Goal: Use online tool/utility: Utilize a website feature to perform a specific function

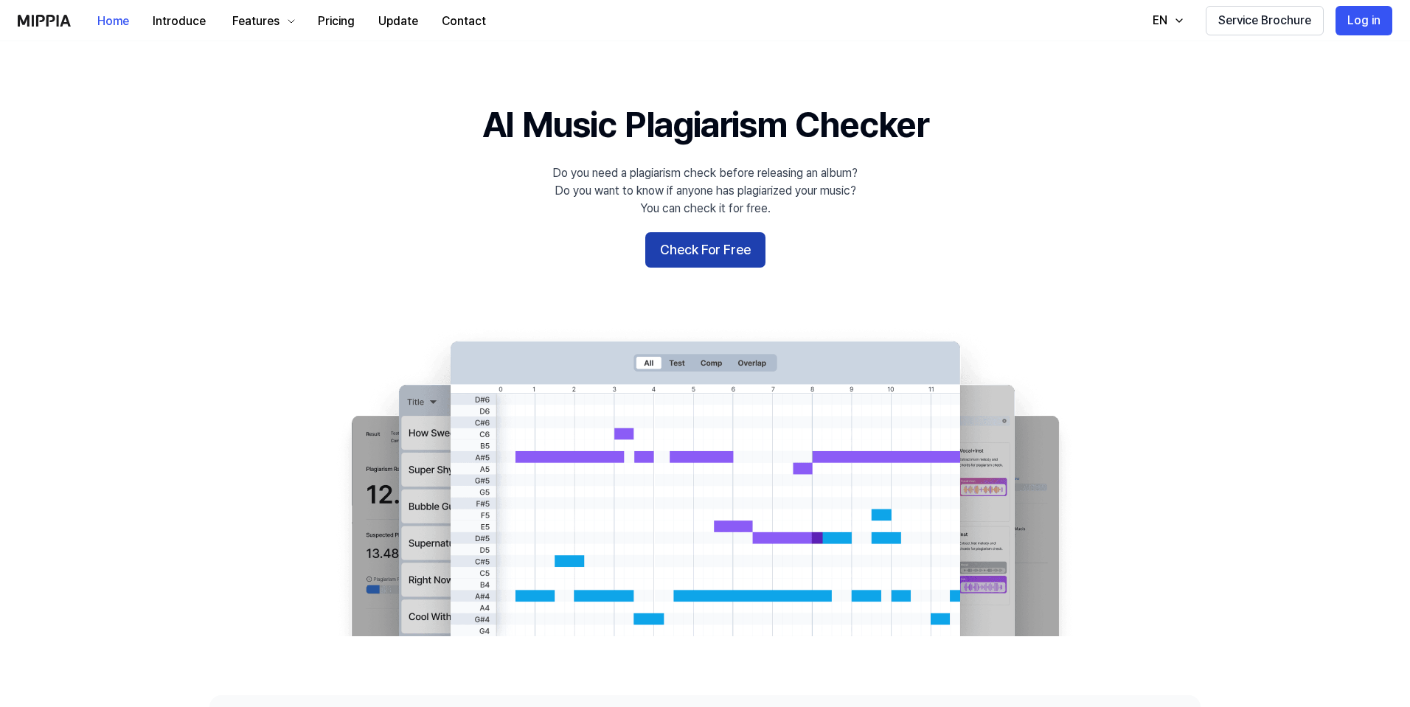
click at [691, 251] on button "Check For Free" at bounding box center [705, 249] width 120 height 35
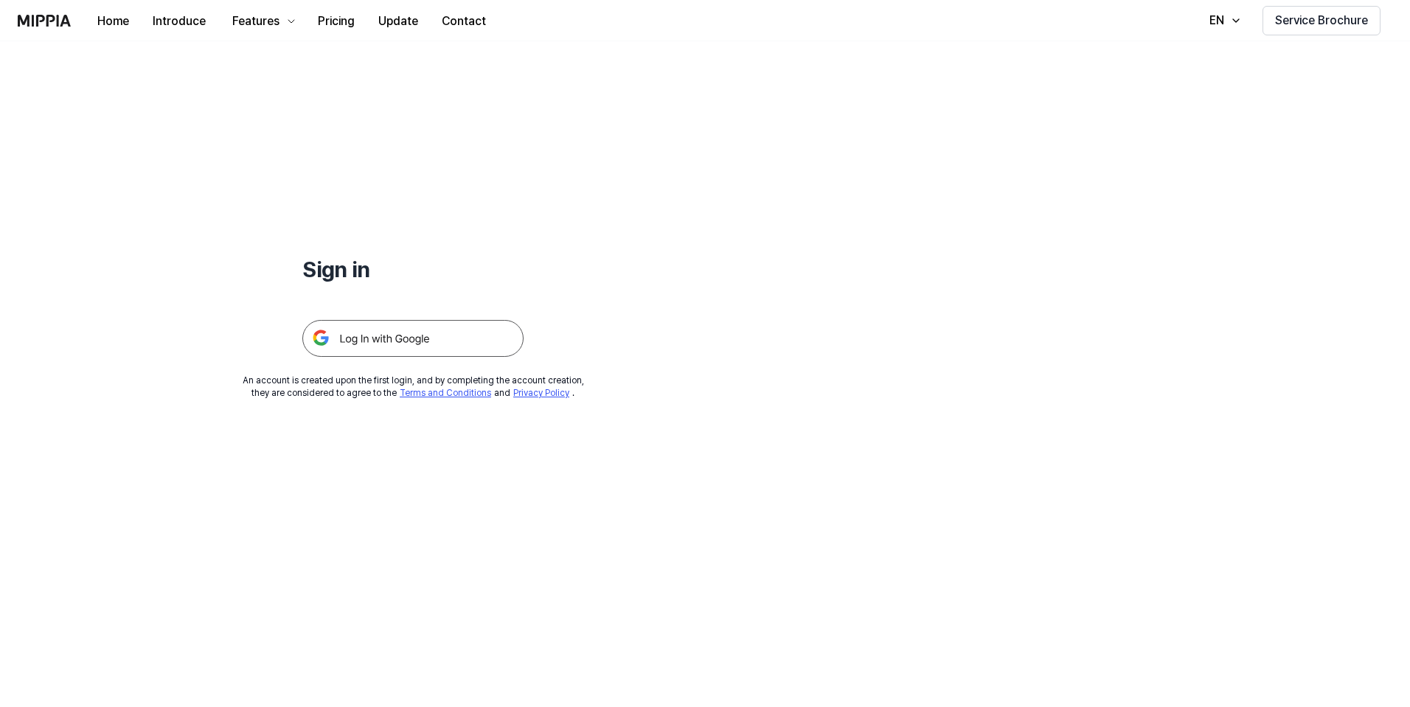
click at [417, 352] on img at bounding box center [412, 338] width 221 height 37
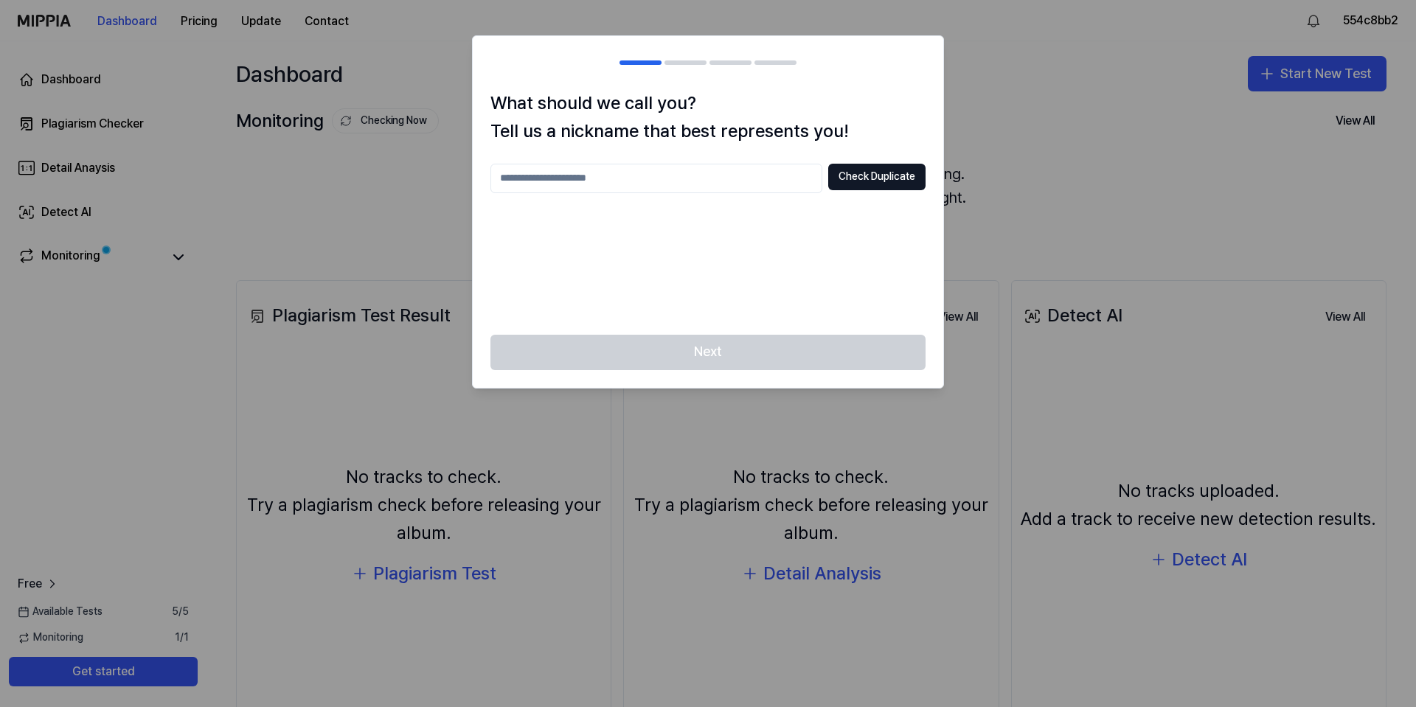
click at [727, 189] on input "text" at bounding box center [656, 178] width 332 height 29
click at [887, 184] on button "Check Duplicate" at bounding box center [876, 177] width 97 height 27
click at [675, 179] on input "***" at bounding box center [656, 178] width 332 height 29
type input "**********"
click at [861, 179] on button "Check Duplicate" at bounding box center [876, 177] width 97 height 27
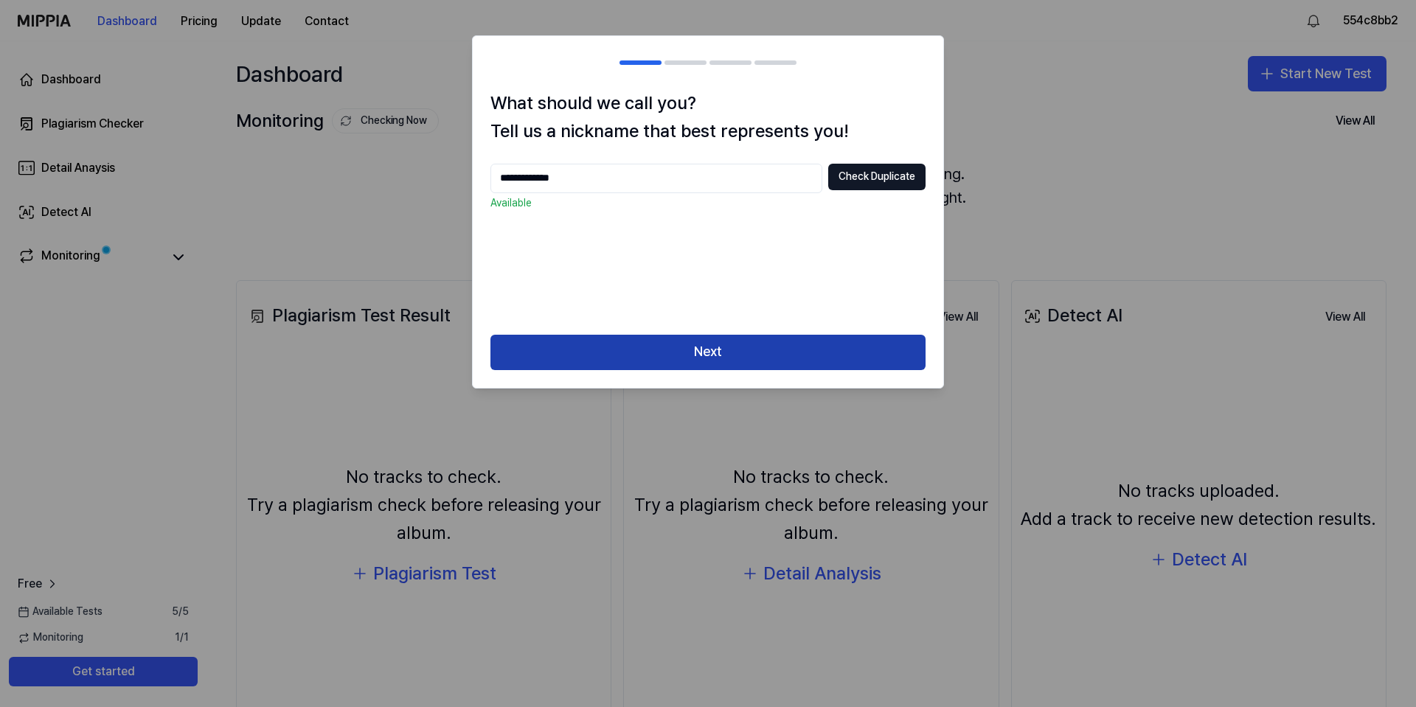
click at [754, 363] on button "Next" at bounding box center [707, 352] width 435 height 35
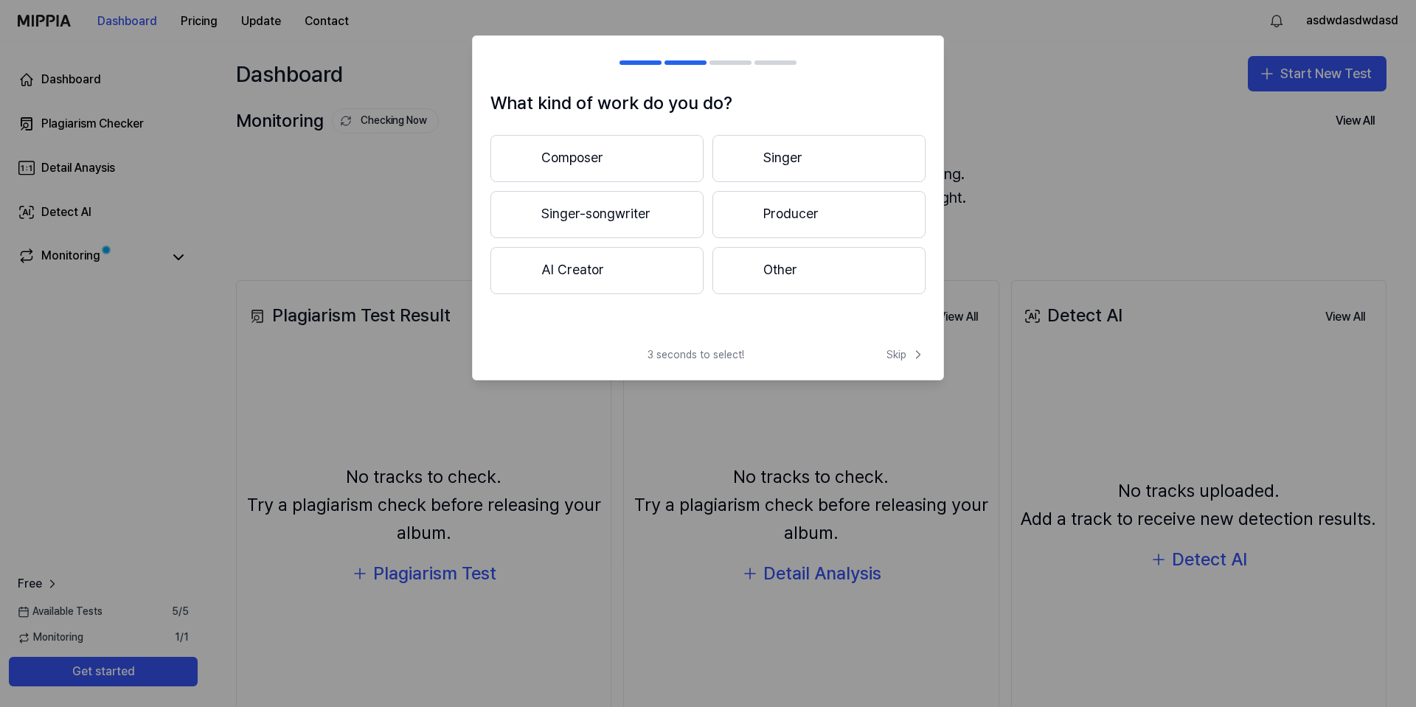
click at [624, 144] on button "Composer" at bounding box center [596, 158] width 213 height 47
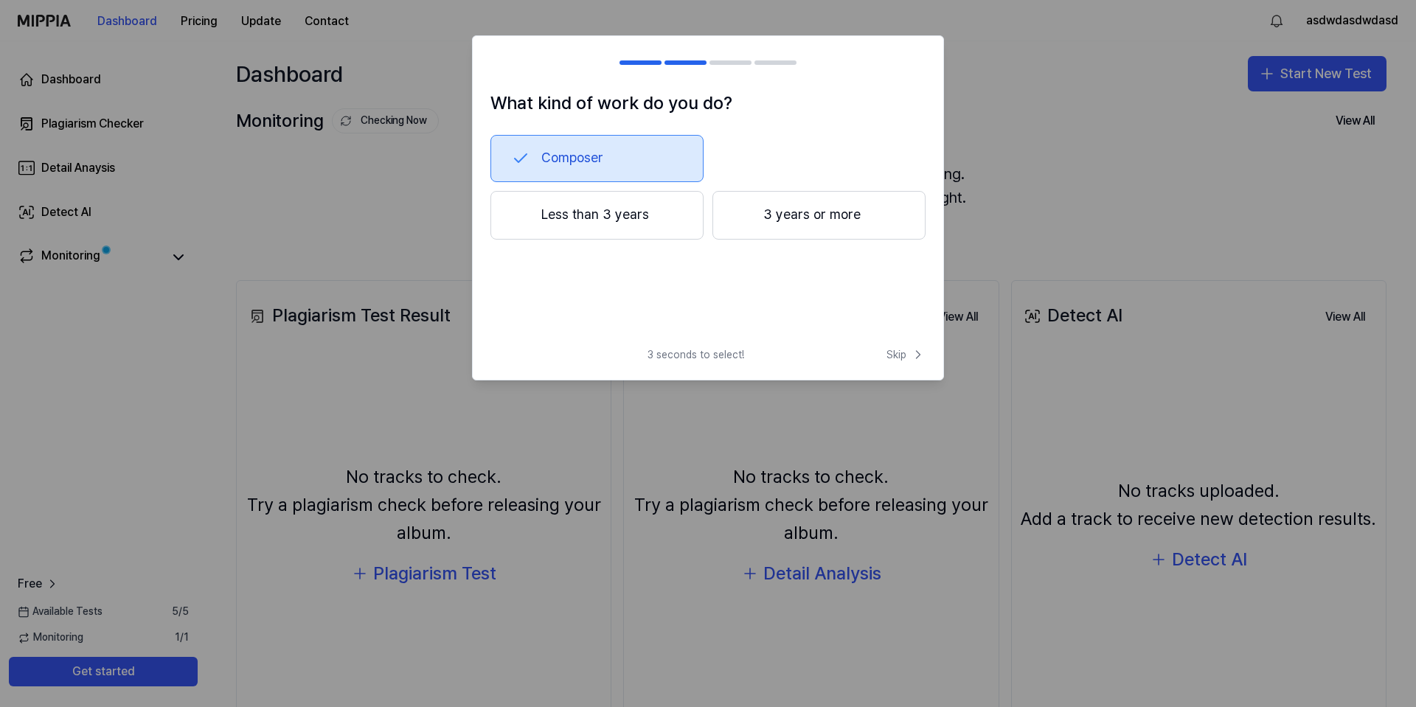
click at [655, 167] on button "Composer" at bounding box center [596, 158] width 213 height 47
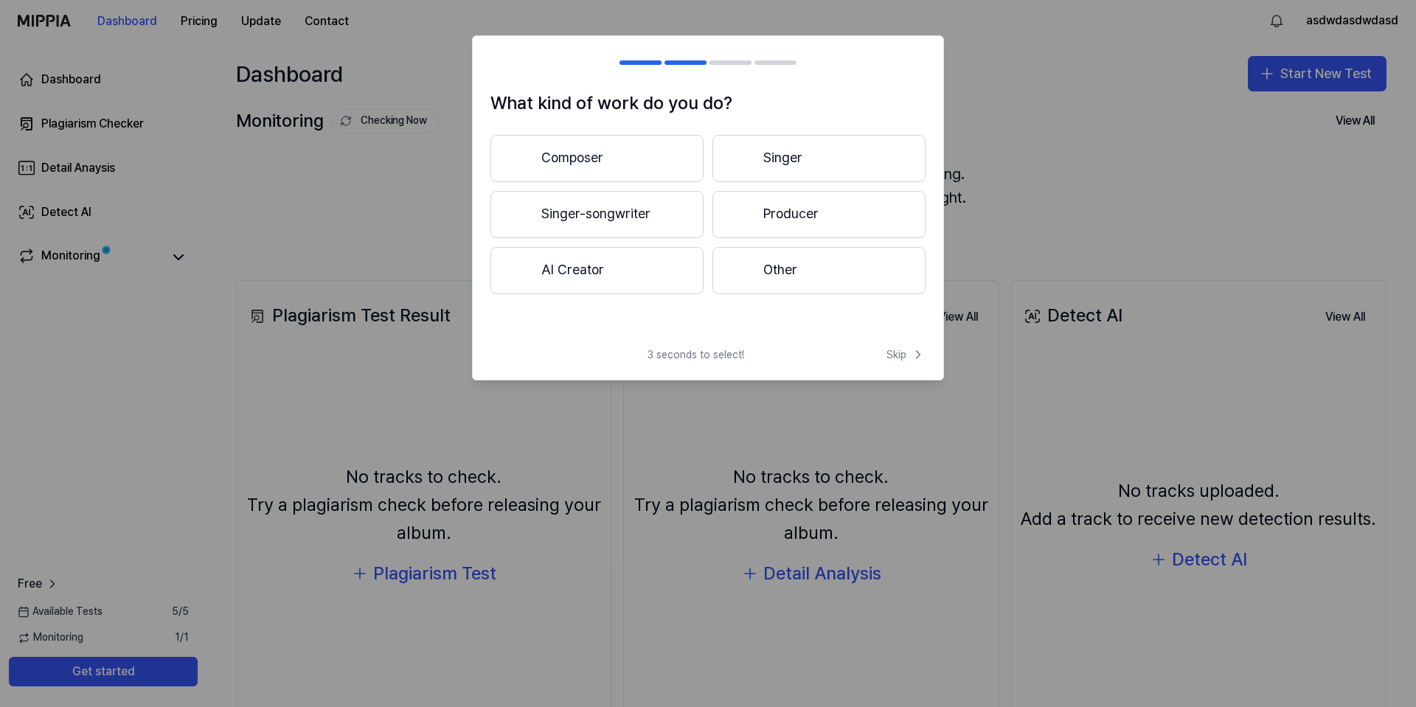
click at [758, 276] on button "Other" at bounding box center [818, 270] width 213 height 47
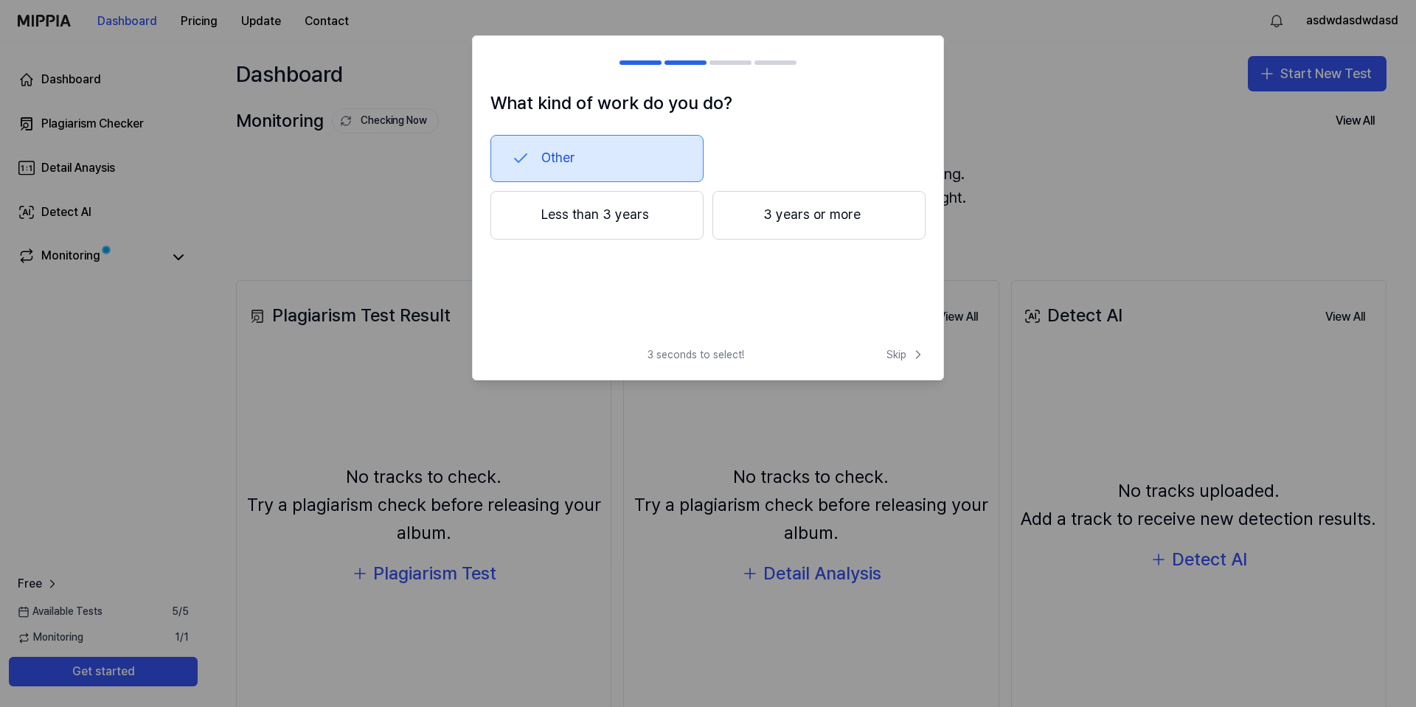
click at [650, 218] on button "Less than 3 years" at bounding box center [596, 215] width 213 height 49
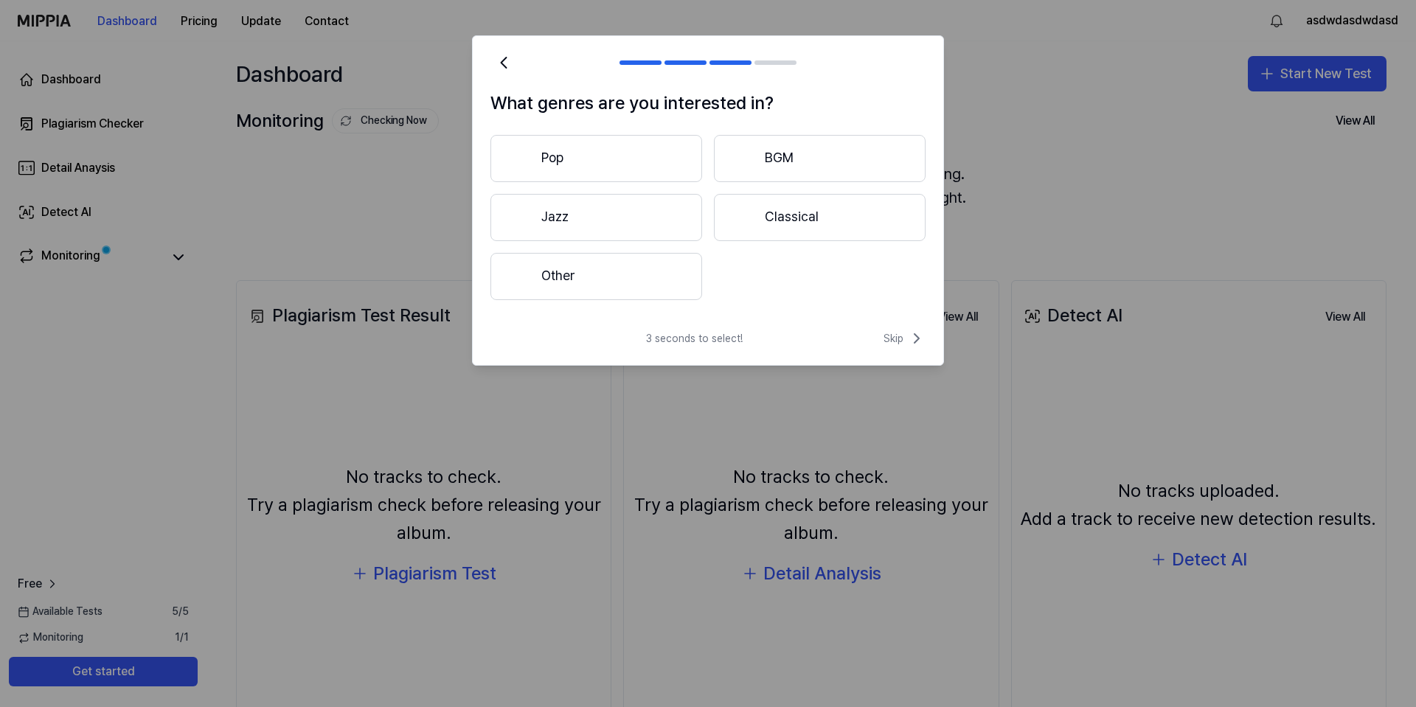
click at [688, 293] on button "Other" at bounding box center [596, 276] width 212 height 47
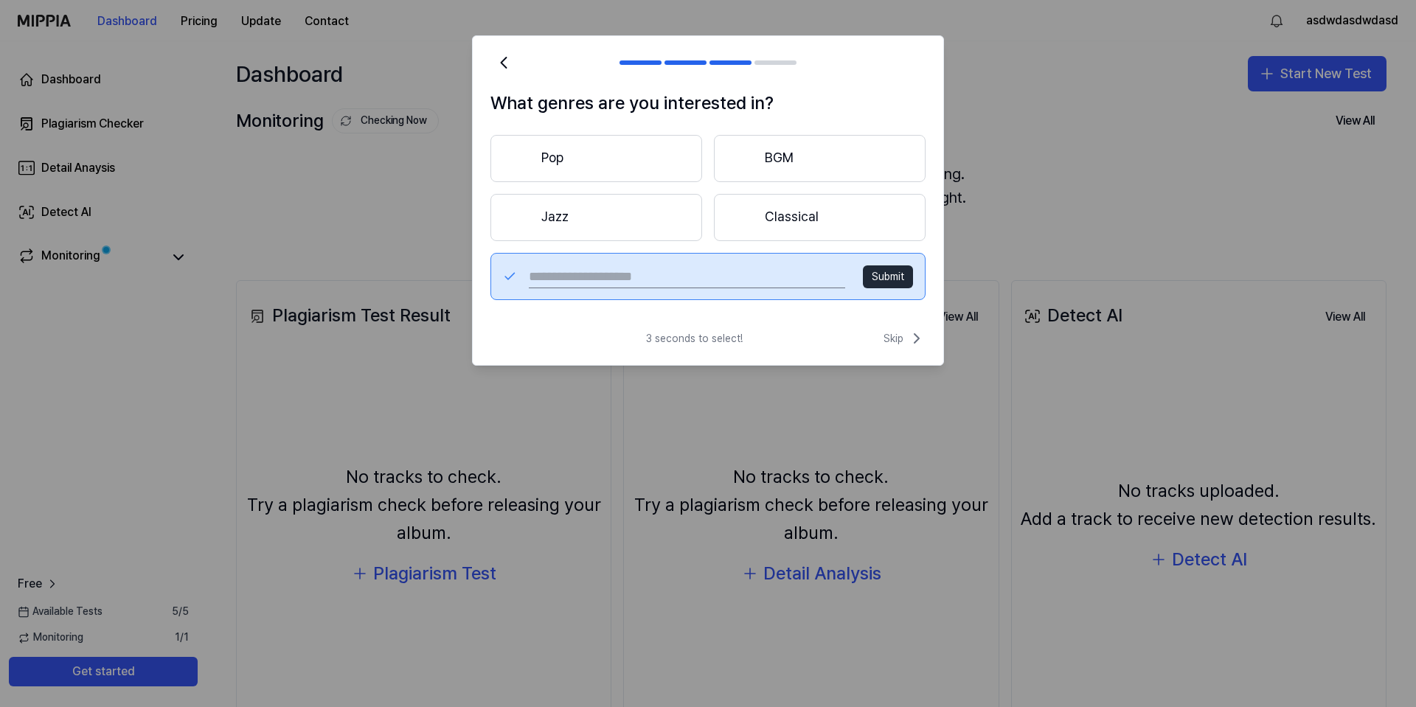
click at [804, 231] on button "Classical" at bounding box center [820, 217] width 212 height 47
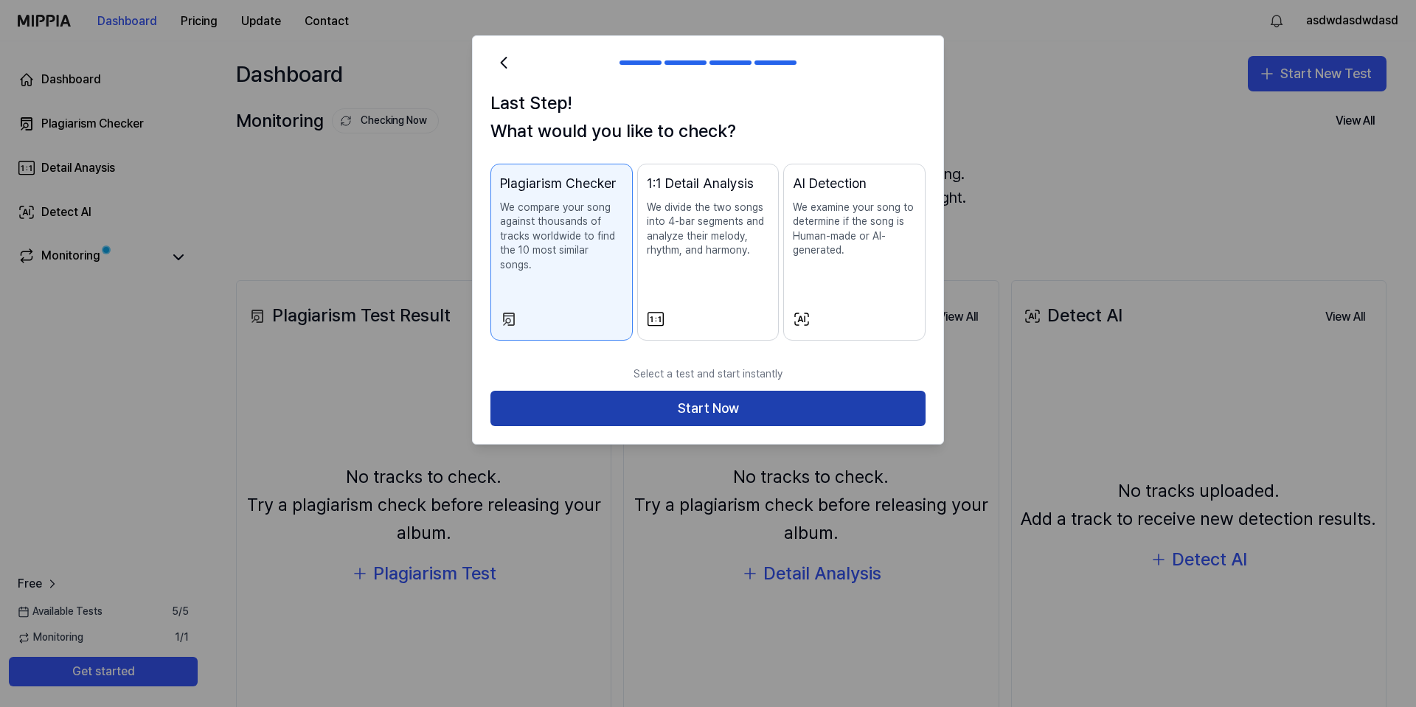
click at [737, 391] on button "Start Now" at bounding box center [707, 408] width 435 height 35
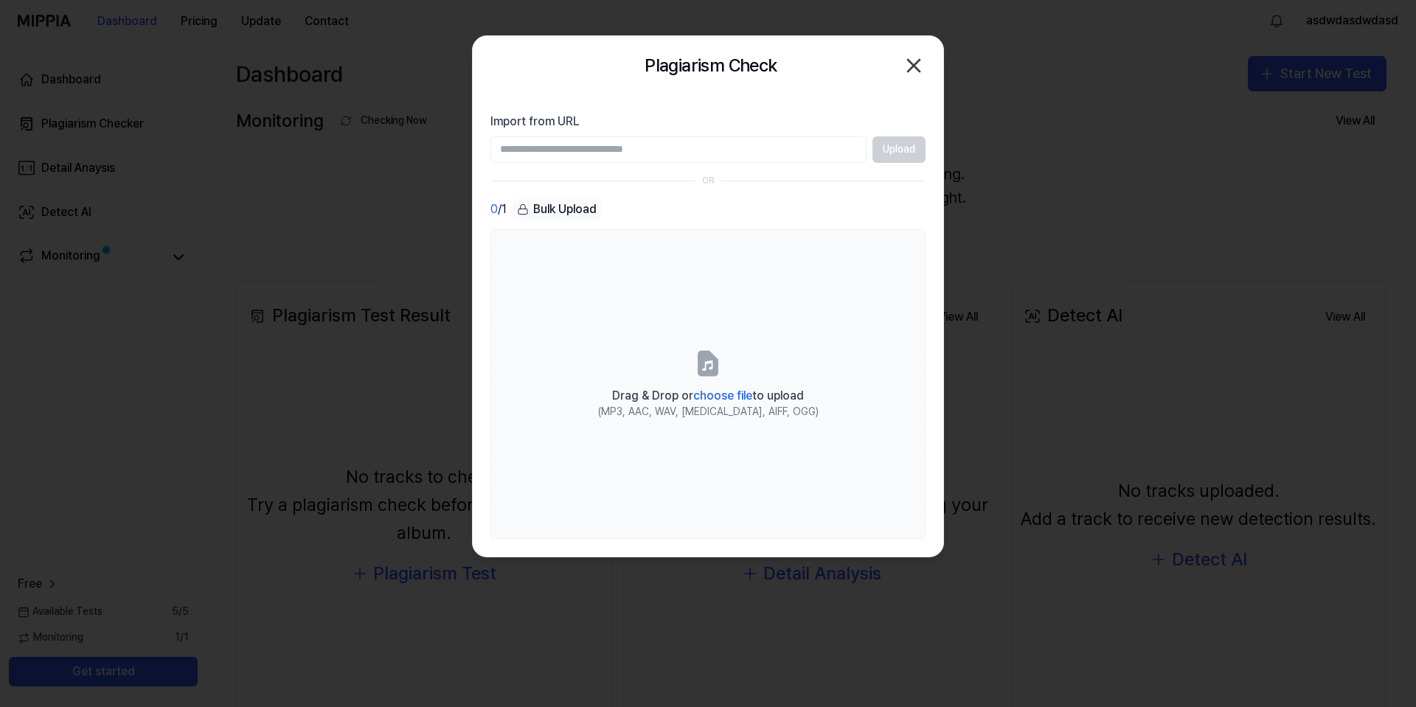
click at [901, 62] on div "Plagiarism Check Close" at bounding box center [707, 65] width 435 height 29
click at [908, 62] on icon "button" at bounding box center [914, 66] width 24 height 24
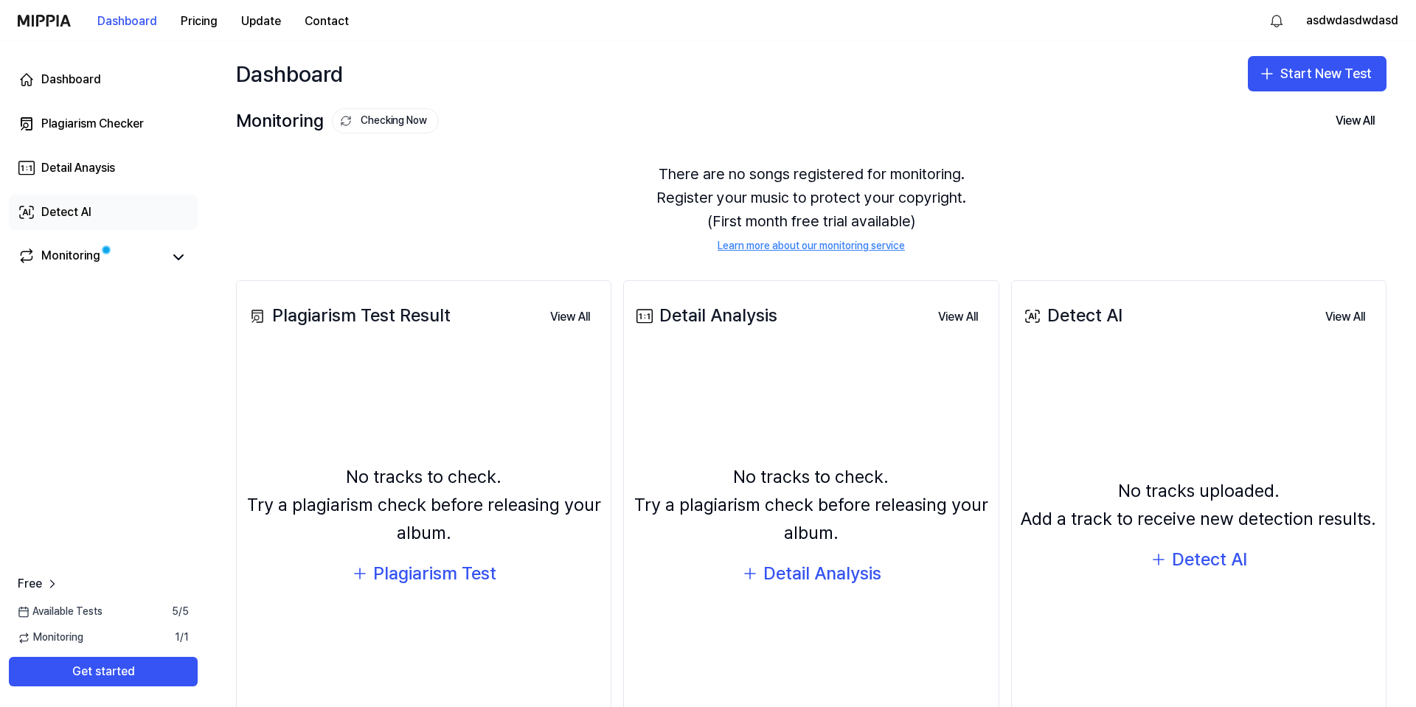
drag, startPoint x: 84, startPoint y: 212, endPoint x: 118, endPoint y: 207, distance: 34.2
click at [84, 212] on div "Detect AI" at bounding box center [66, 212] width 50 height 18
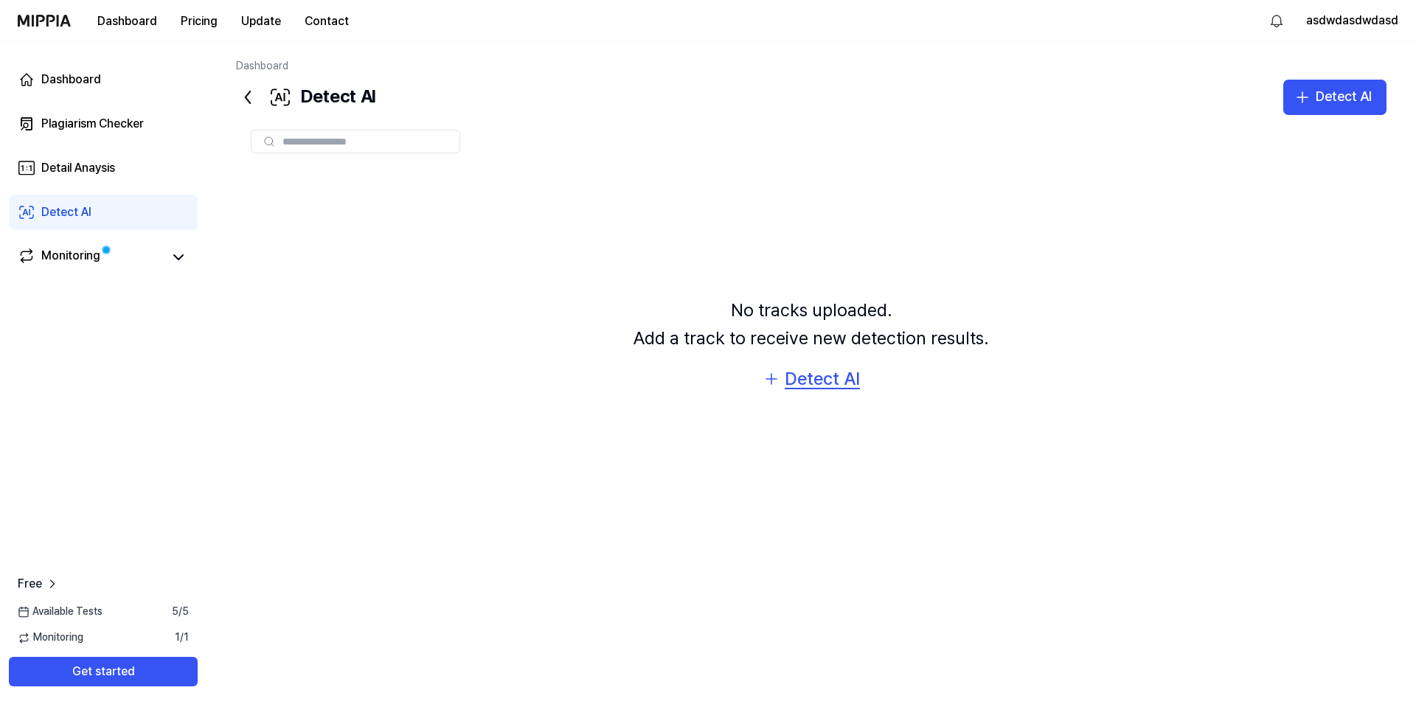
click at [817, 386] on div "Detect AI" at bounding box center [821, 379] width 75 height 28
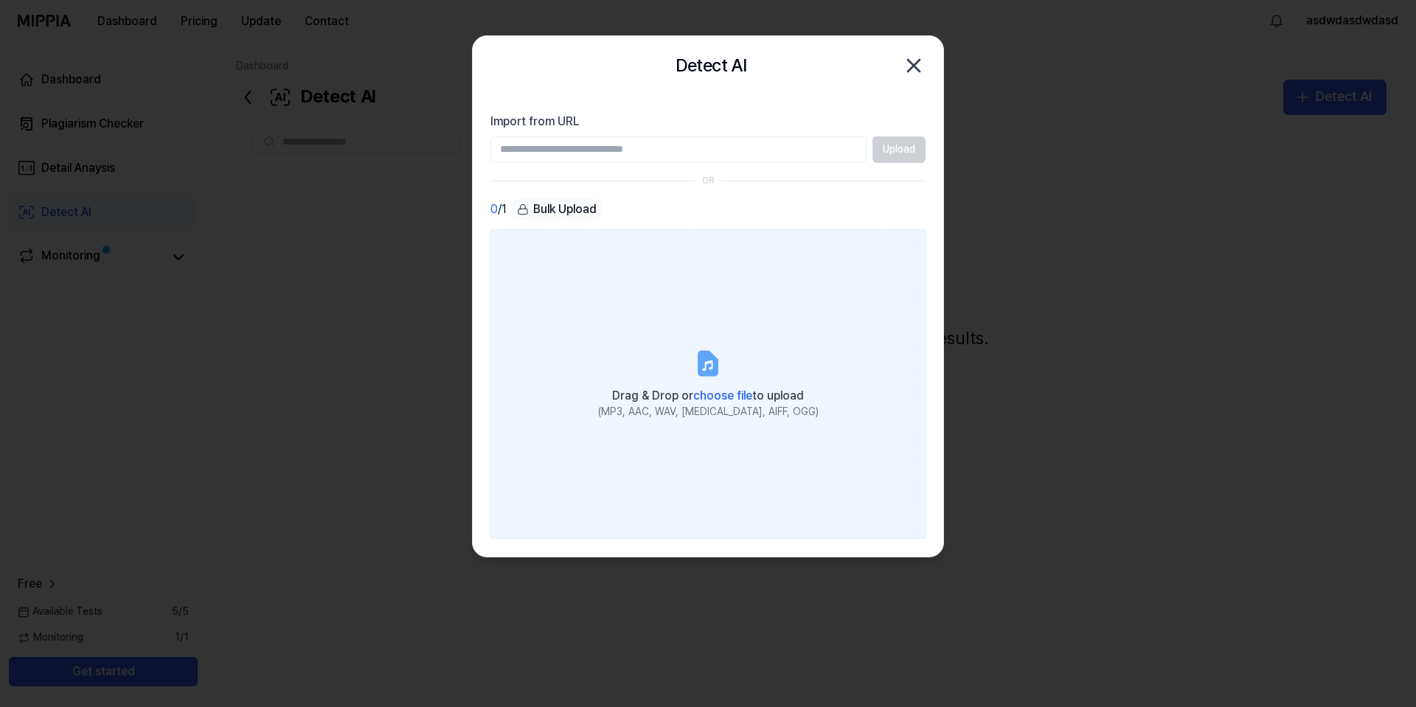
click at [734, 394] on span "choose file" at bounding box center [722, 396] width 59 height 14
click at [0, 0] on input "Drag & Drop or choose file to upload (MP3, AAC, WAV, [MEDICAL_DATA], AIFF, OGG)" at bounding box center [0, 0] width 0 height 0
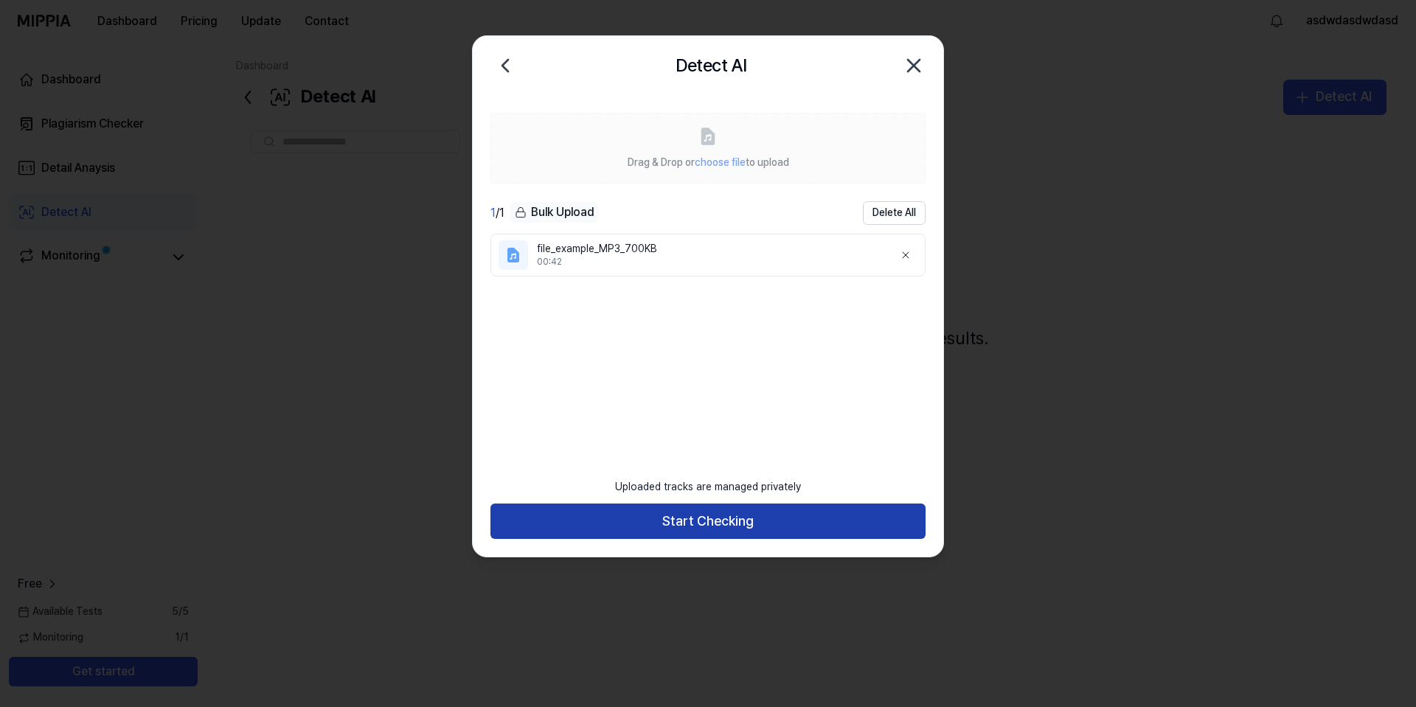
click at [733, 515] on button "Start Checking" at bounding box center [707, 521] width 435 height 35
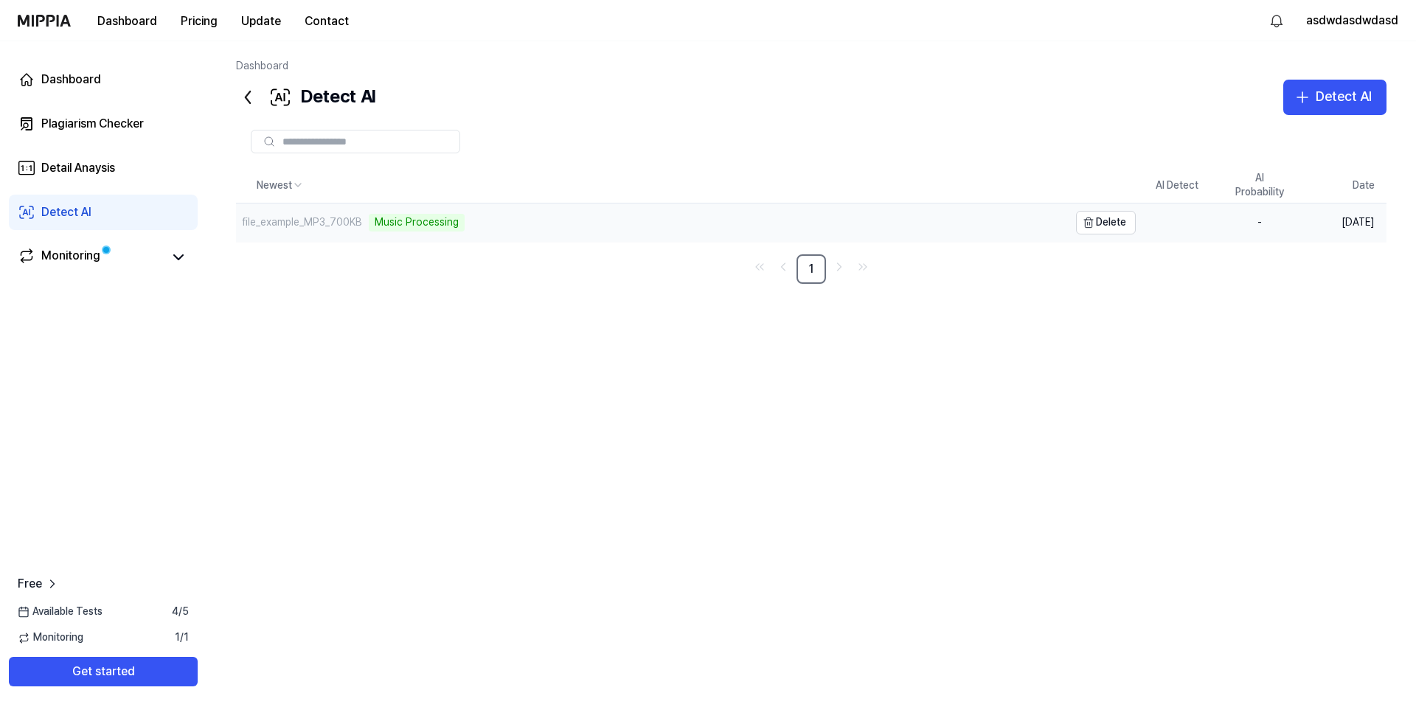
click at [741, 223] on div "file_example_MP3_700KB Music Processing" at bounding box center [652, 222] width 832 height 38
click at [178, 252] on icon at bounding box center [179, 257] width 18 height 18
click at [98, 256] on div "Monitoring" at bounding box center [70, 257] width 59 height 21
click at [175, 260] on icon at bounding box center [179, 257] width 18 height 18
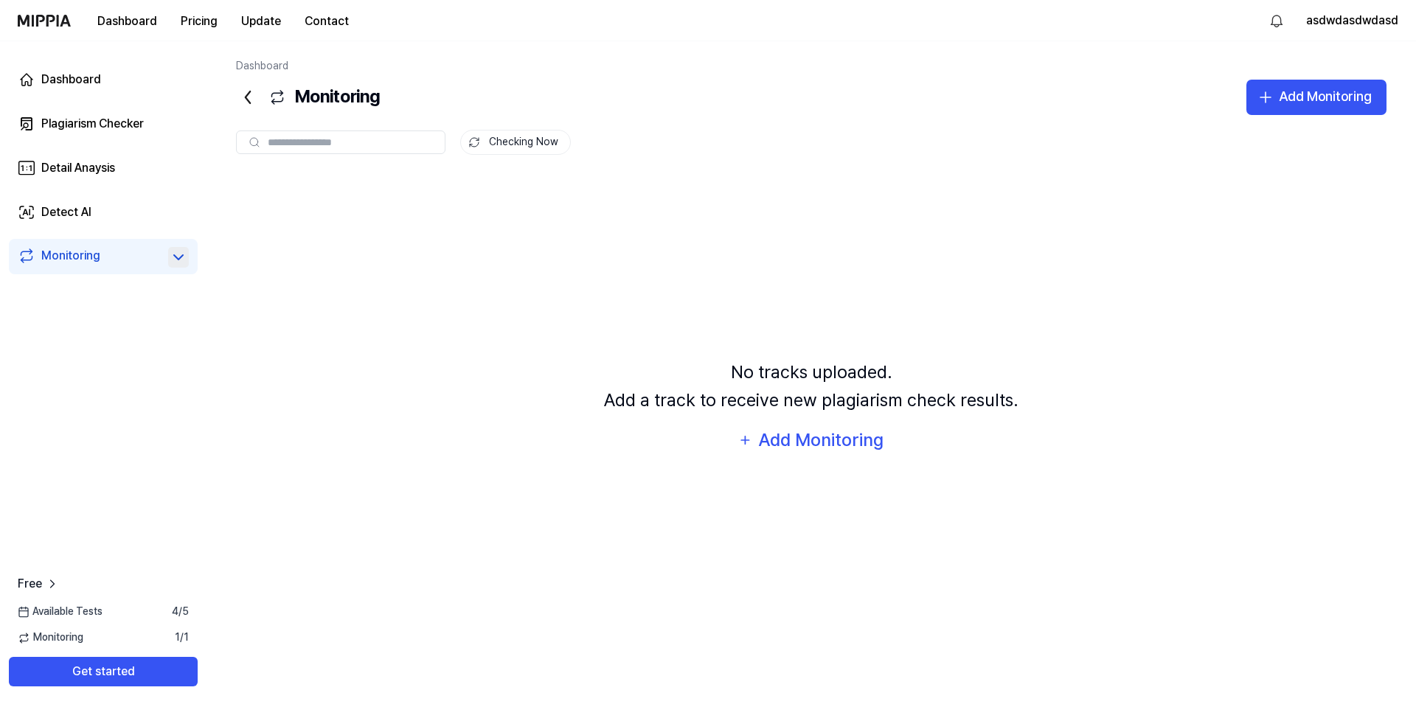
click at [181, 259] on icon at bounding box center [179, 257] width 18 height 18
click at [139, 206] on link "Detect AI" at bounding box center [103, 212] width 189 height 35
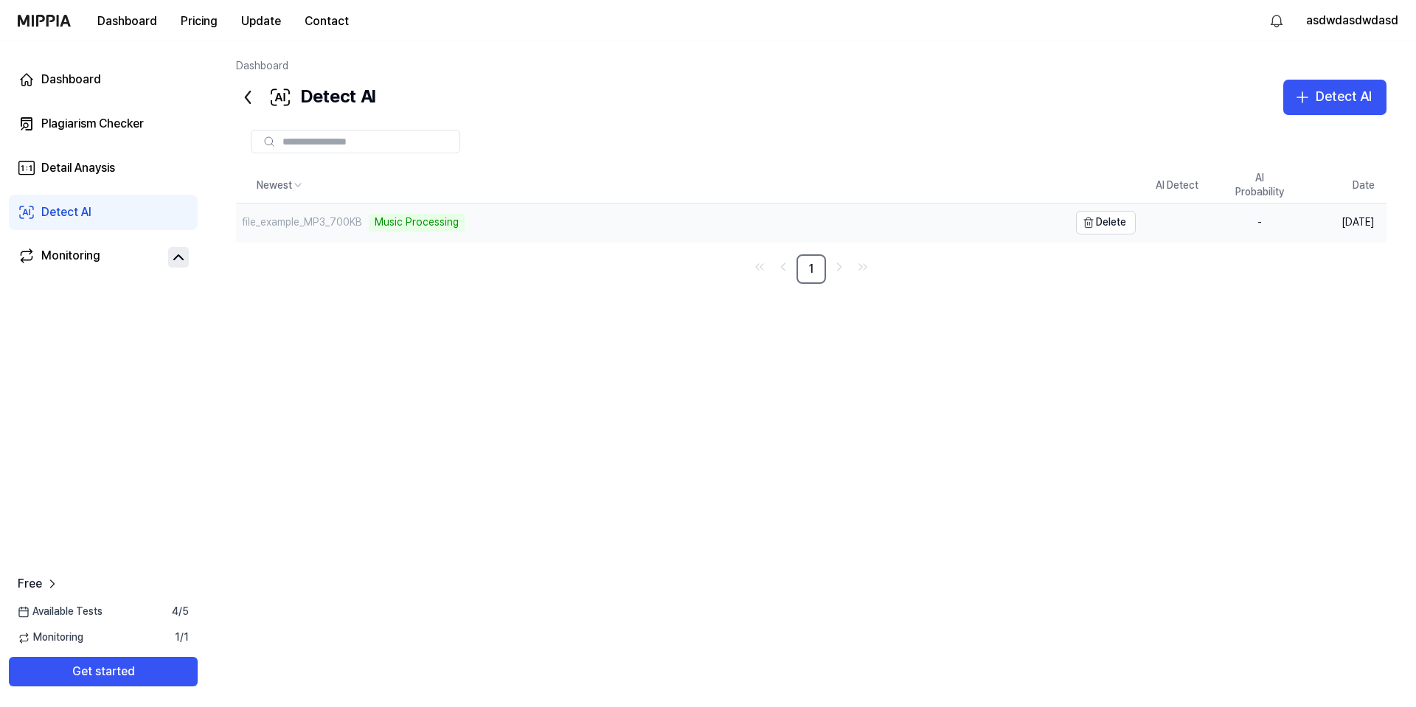
click at [358, 225] on div "file_example_MP3_700KB" at bounding box center [302, 222] width 120 height 15
click at [444, 223] on div "Music Processing" at bounding box center [417, 223] width 96 height 18
click at [292, 216] on div "file_example_MP3_700KB" at bounding box center [302, 222] width 120 height 15
click at [162, 662] on button "Get started" at bounding box center [103, 671] width 189 height 29
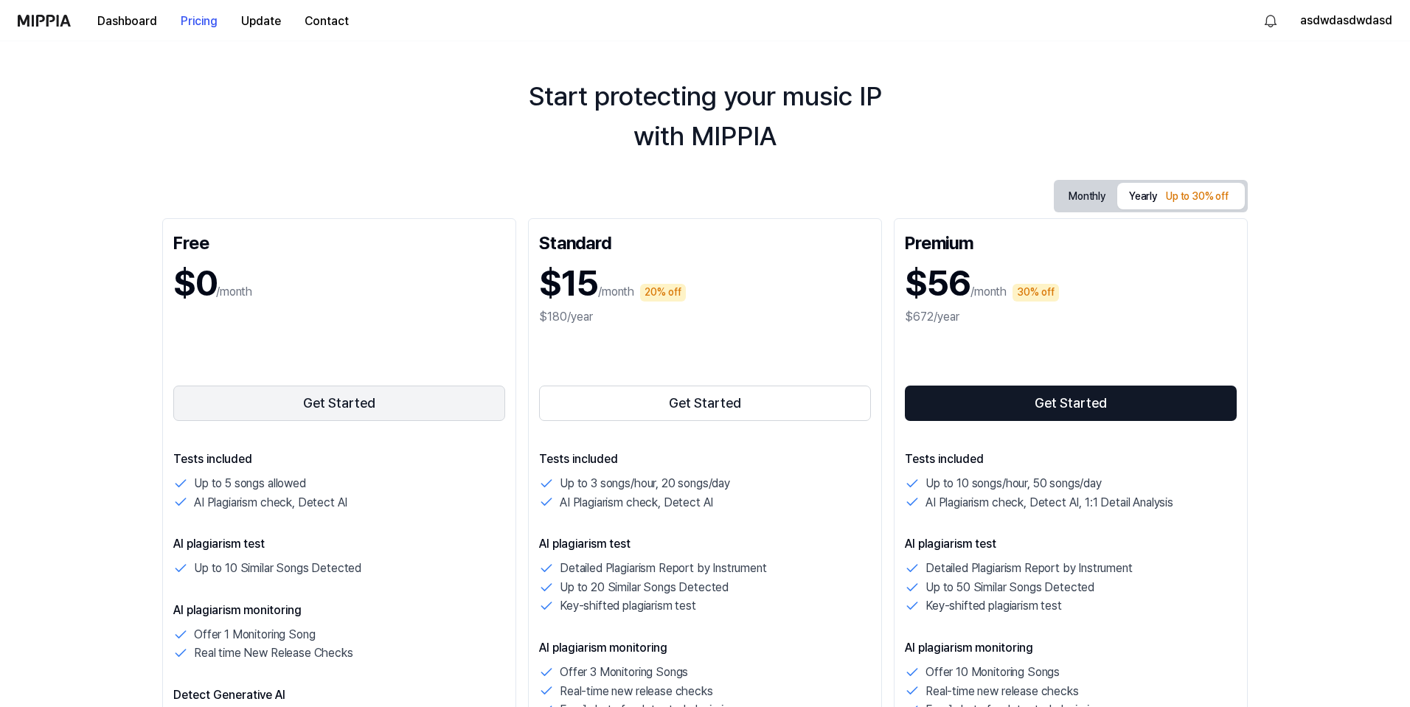
scroll to position [74, 0]
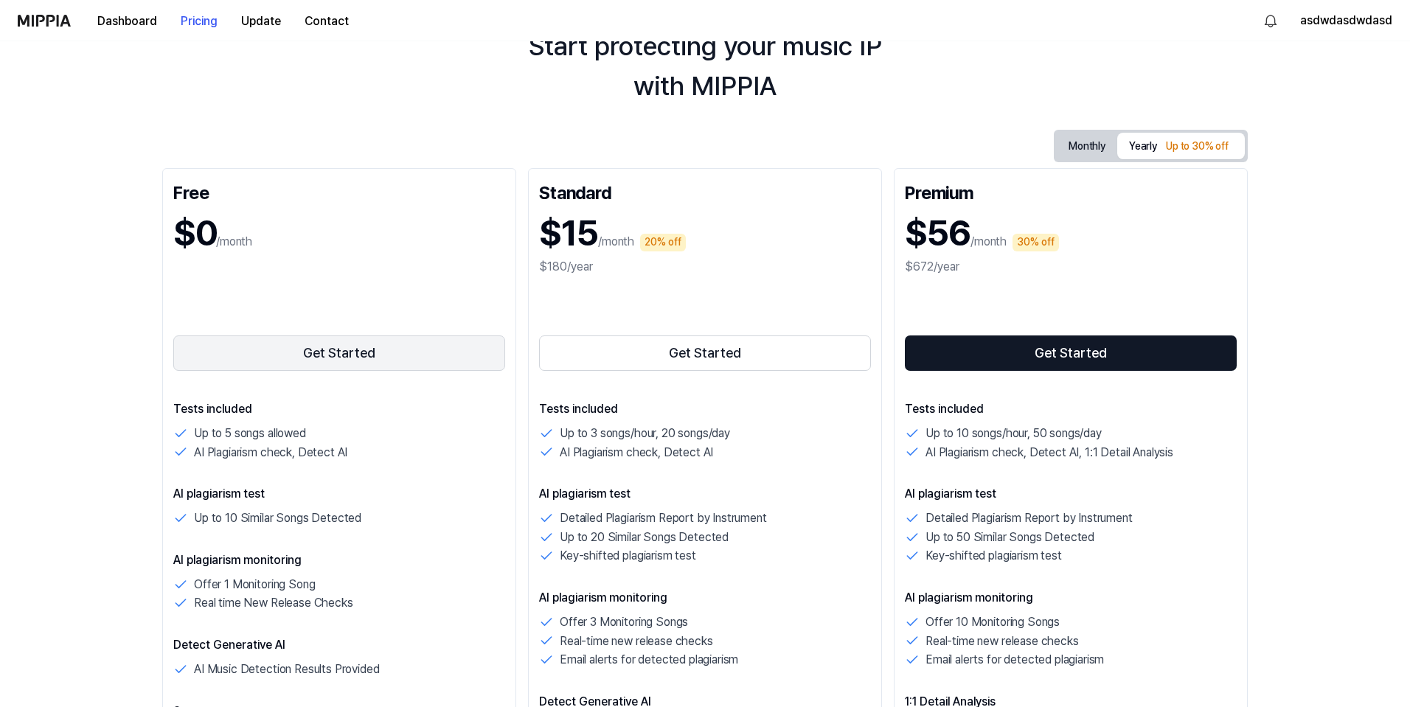
click at [331, 364] on button "Get Started" at bounding box center [339, 352] width 332 height 35
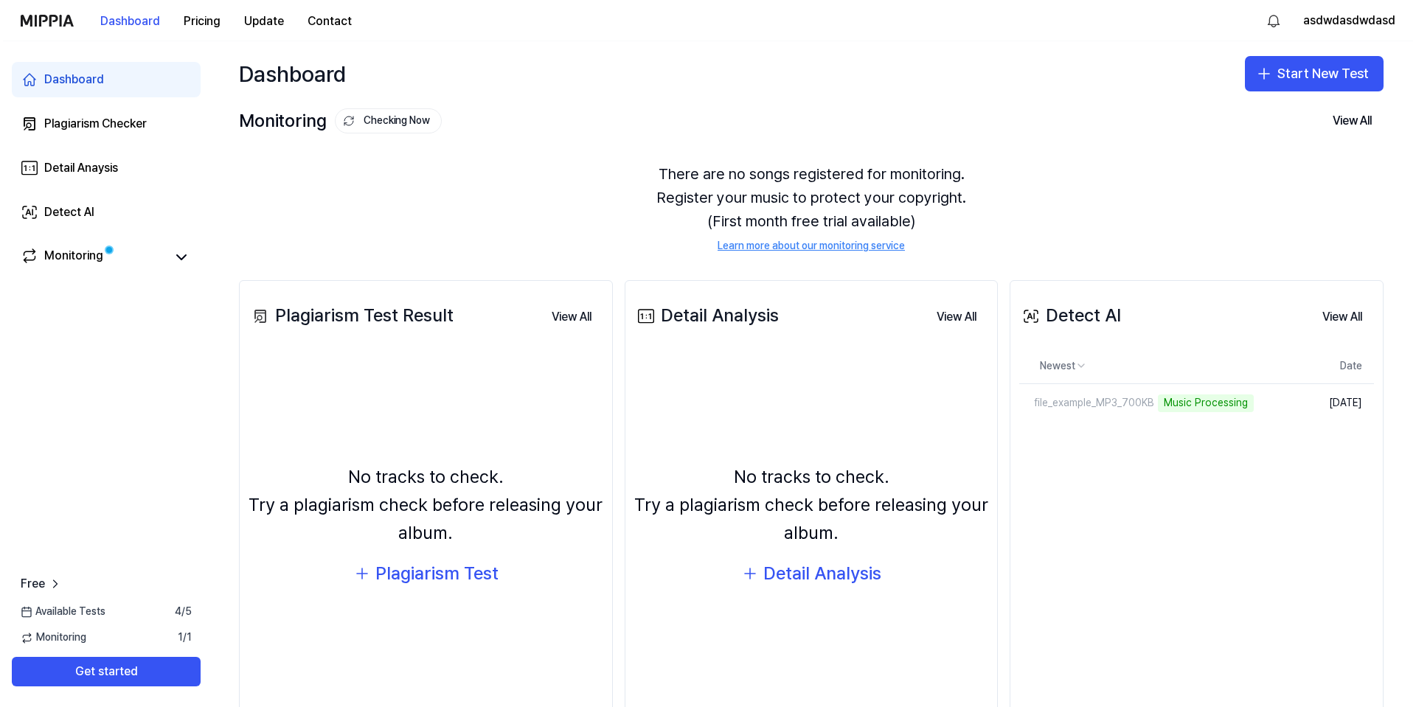
scroll to position [0, 0]
click at [1107, 394] on div "file_example_MP3_700KB Music Processing" at bounding box center [1121, 403] width 202 height 18
click at [1201, 407] on div "Music Processing" at bounding box center [1175, 403] width 96 height 18
click at [1085, 396] on div "file_example_MP3_700KB" at bounding box center [1071, 403] width 102 height 15
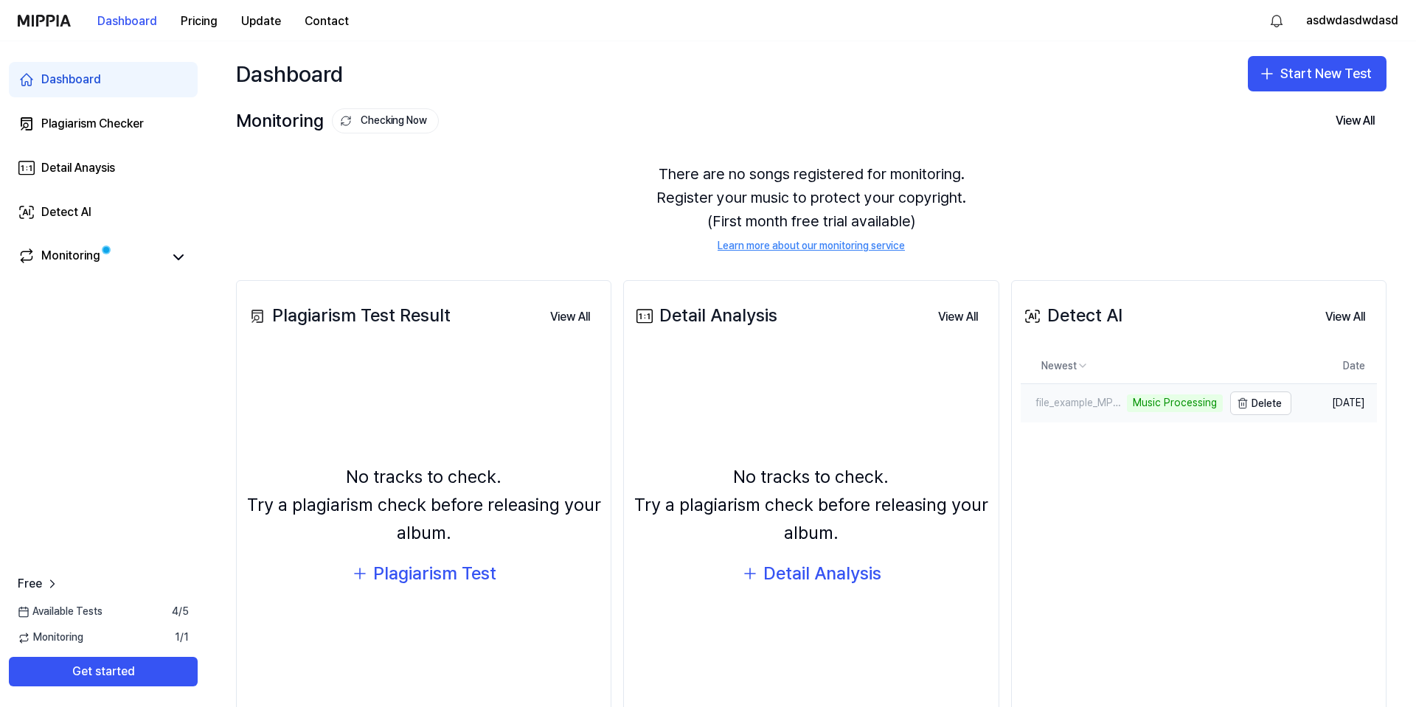
click at [1079, 397] on div "file_example_MP3_700KB" at bounding box center [1071, 403] width 102 height 15
click at [1073, 404] on div "file_example_MP3_700KB" at bounding box center [1071, 403] width 102 height 15
click at [86, 257] on div "Monitoring" at bounding box center [70, 257] width 59 height 21
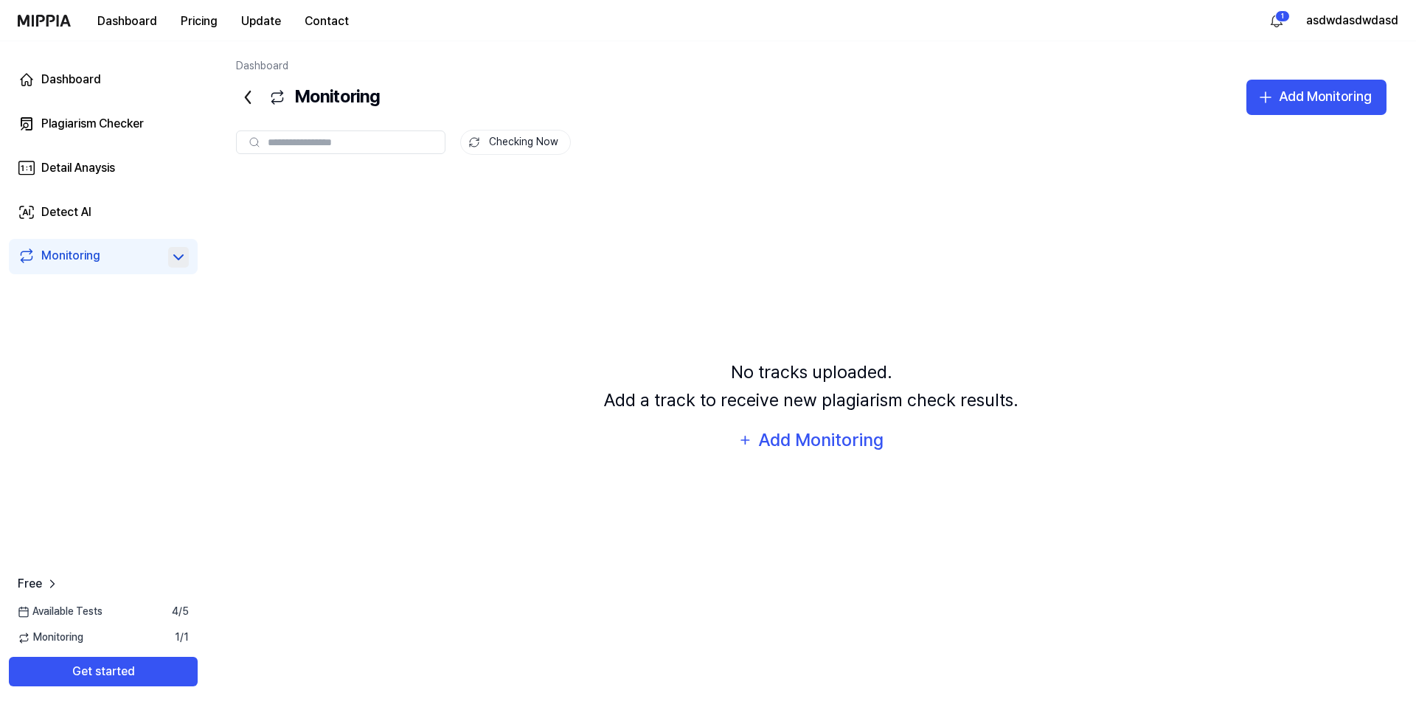
click at [182, 257] on icon at bounding box center [179, 257] width 18 height 18
click at [178, 257] on icon at bounding box center [179, 257] width 18 height 18
click at [316, 147] on input "text" at bounding box center [352, 142] width 168 height 13
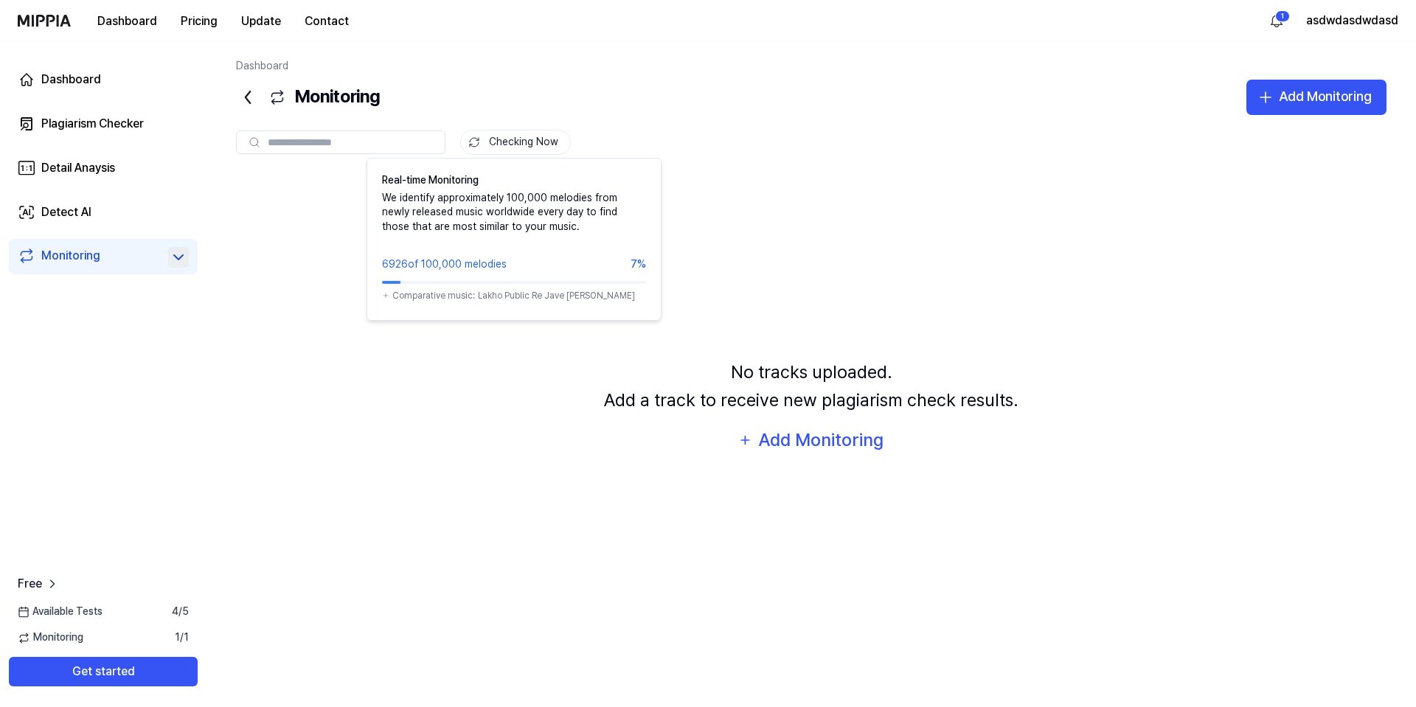
click at [529, 145] on button "Checking Now" at bounding box center [515, 142] width 111 height 25
